Goal: Task Accomplishment & Management: Manage account settings

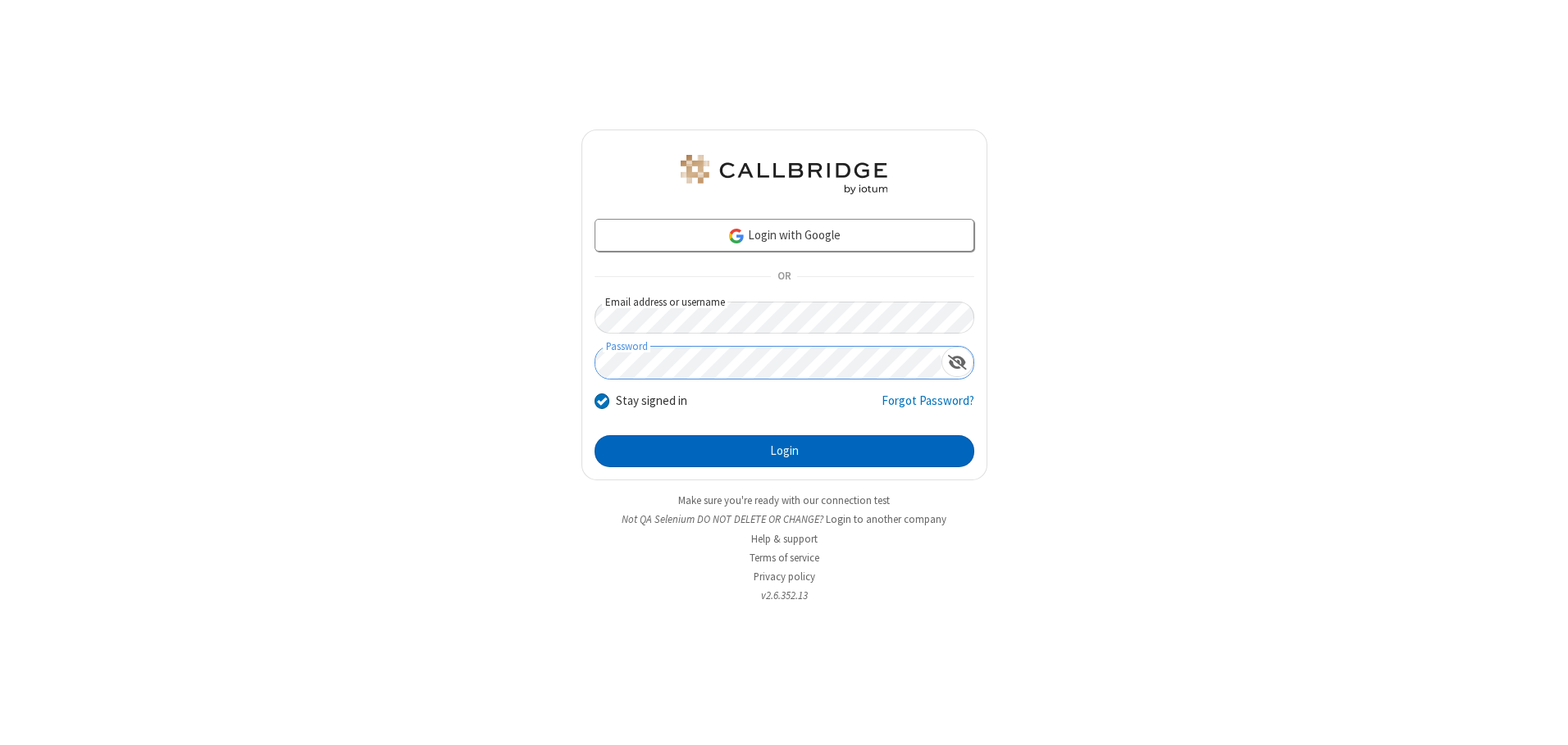
click at [784, 451] on button "Login" at bounding box center [784, 451] width 380 height 33
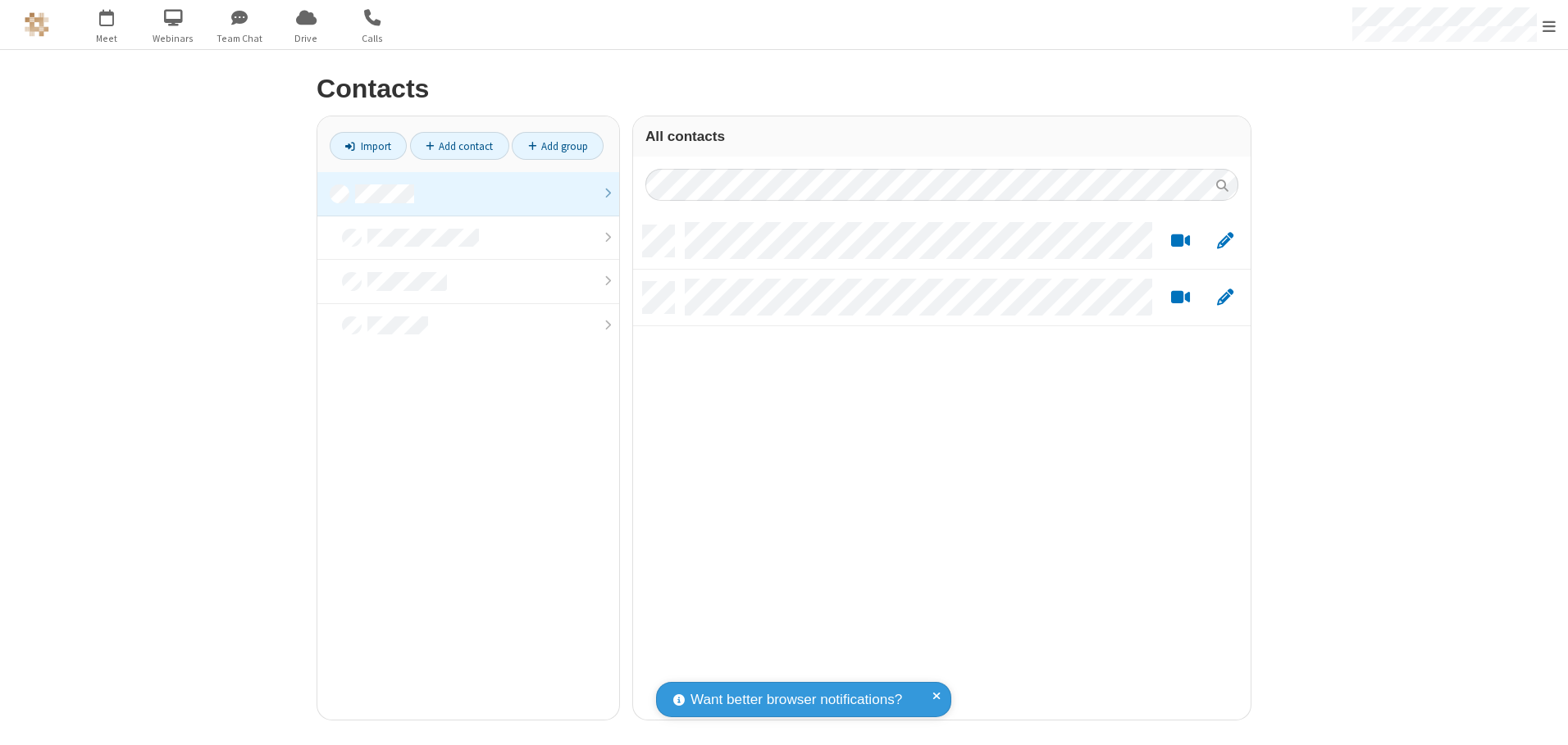
scroll to position [494, 605]
click at [468, 193] on link at bounding box center [467, 194] width 302 height 44
click at [459, 145] on link "Add contact" at bounding box center [459, 145] width 100 height 28
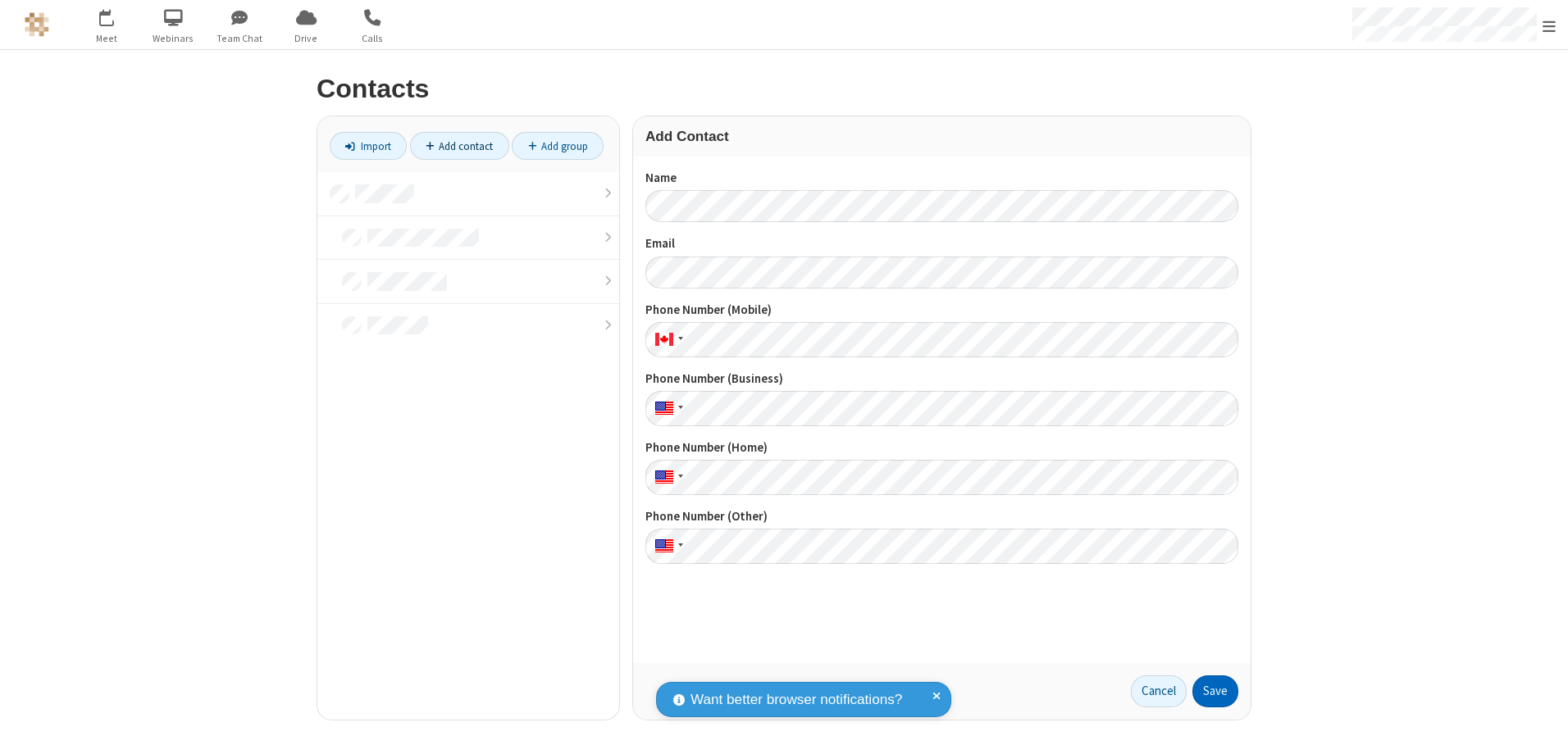
click at [1215, 691] on button "Save" at bounding box center [1215, 691] width 46 height 33
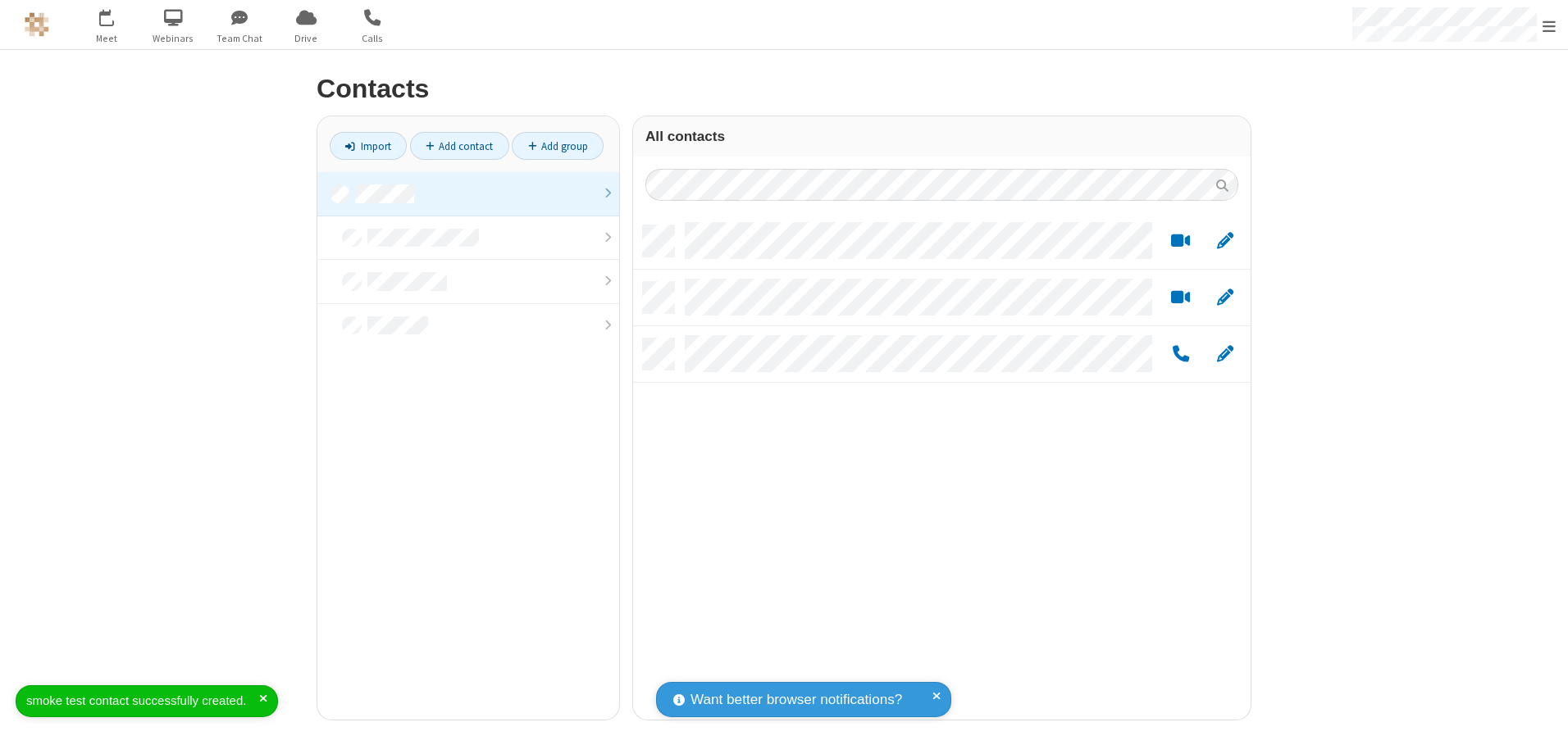
scroll to position [494, 605]
click at [459, 145] on link "Add contact" at bounding box center [459, 145] width 100 height 28
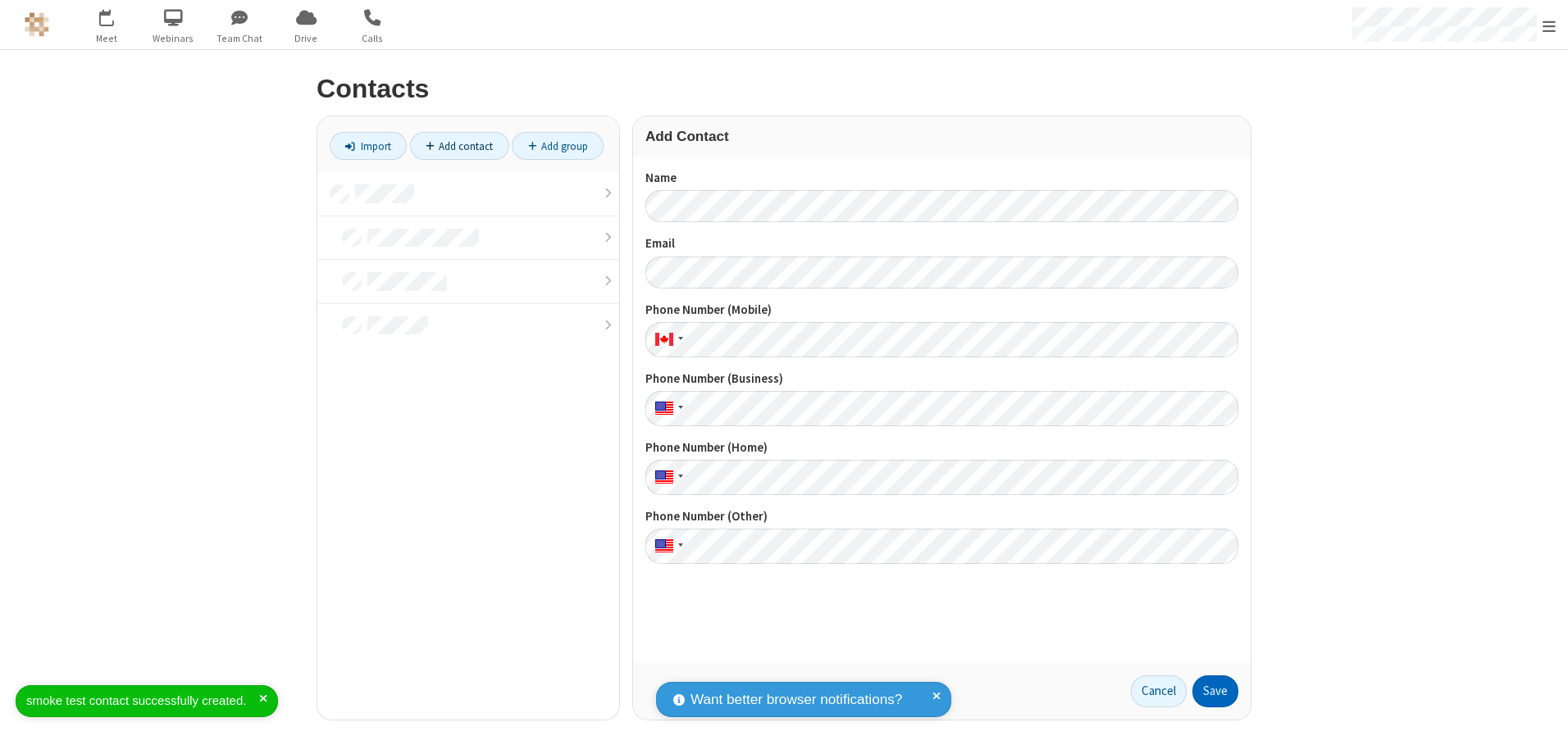
click at [1215, 691] on button "Save" at bounding box center [1215, 691] width 46 height 33
